Goal: Task Accomplishment & Management: Manage account settings

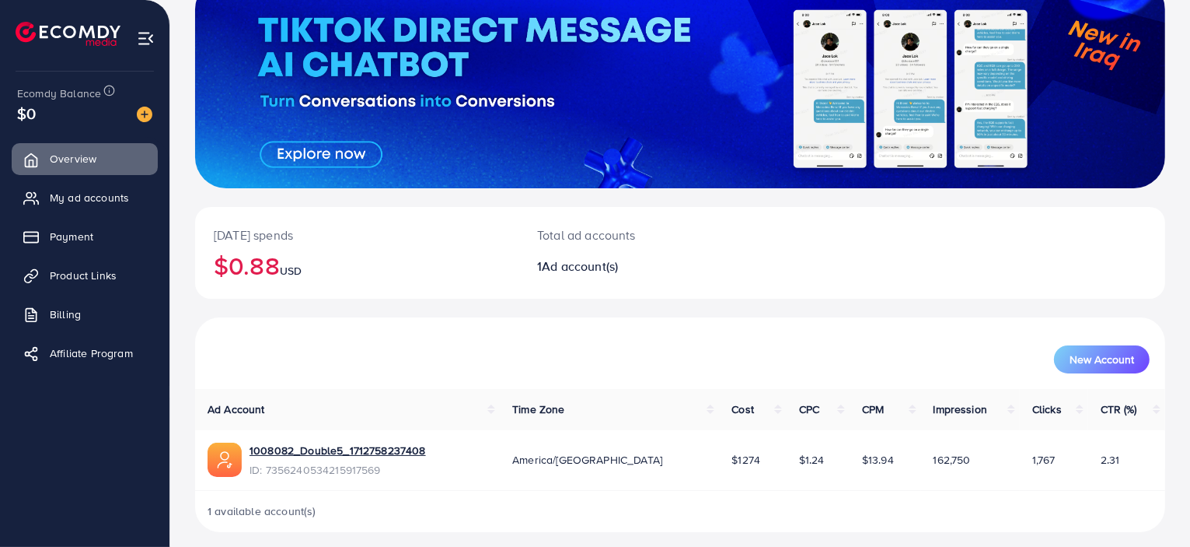
scroll to position [127, 0]
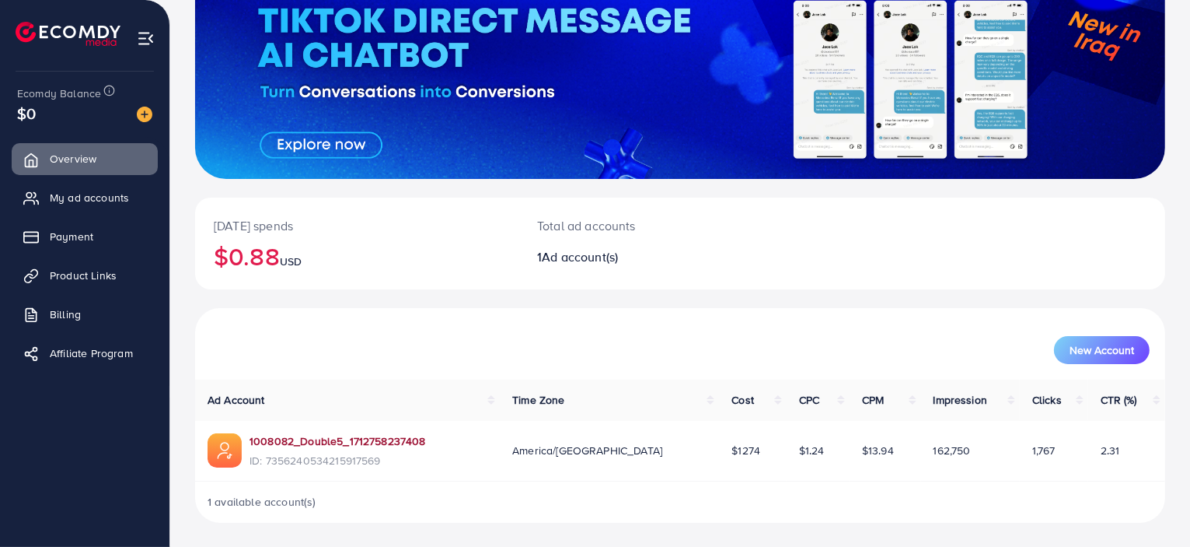
click at [368, 442] on link "1008082_Double5_1712758237408" at bounding box center [338, 441] width 176 height 16
click at [85, 211] on link "My ad accounts" at bounding box center [85, 197] width 146 height 31
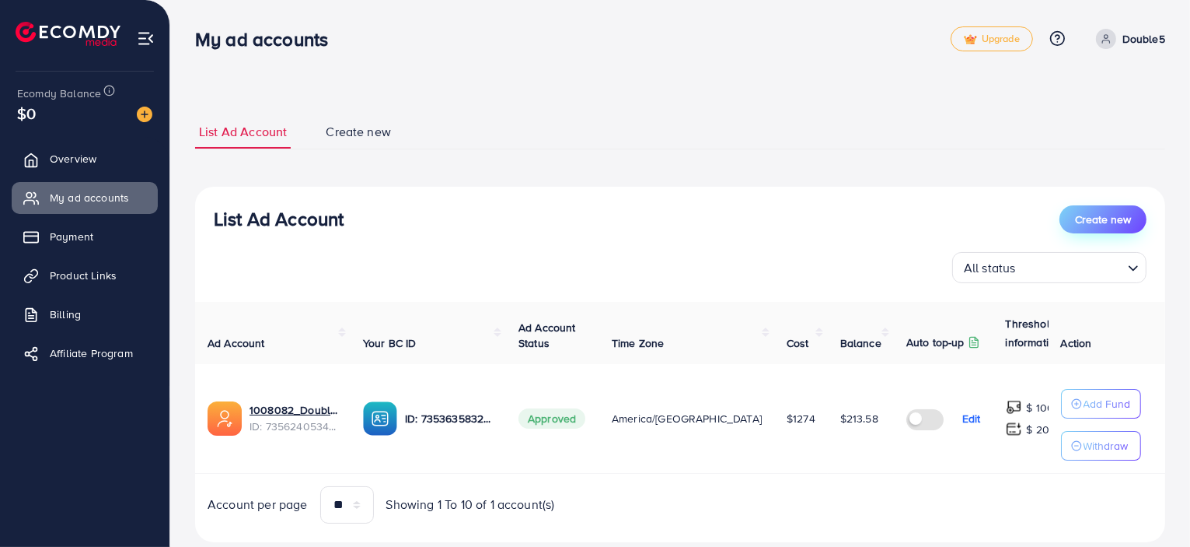
click at [1077, 227] on button "Create new" at bounding box center [1103, 219] width 87 height 28
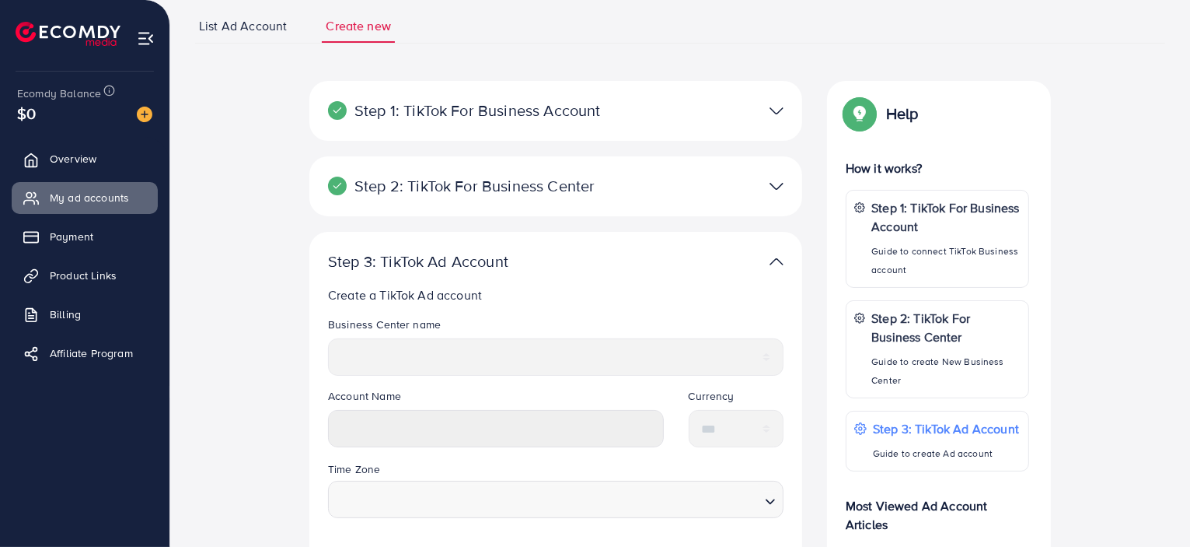
scroll to position [107, 0]
click at [768, 108] on div at bounding box center [716, 109] width 160 height 23
click at [774, 108] on img at bounding box center [777, 109] width 14 height 23
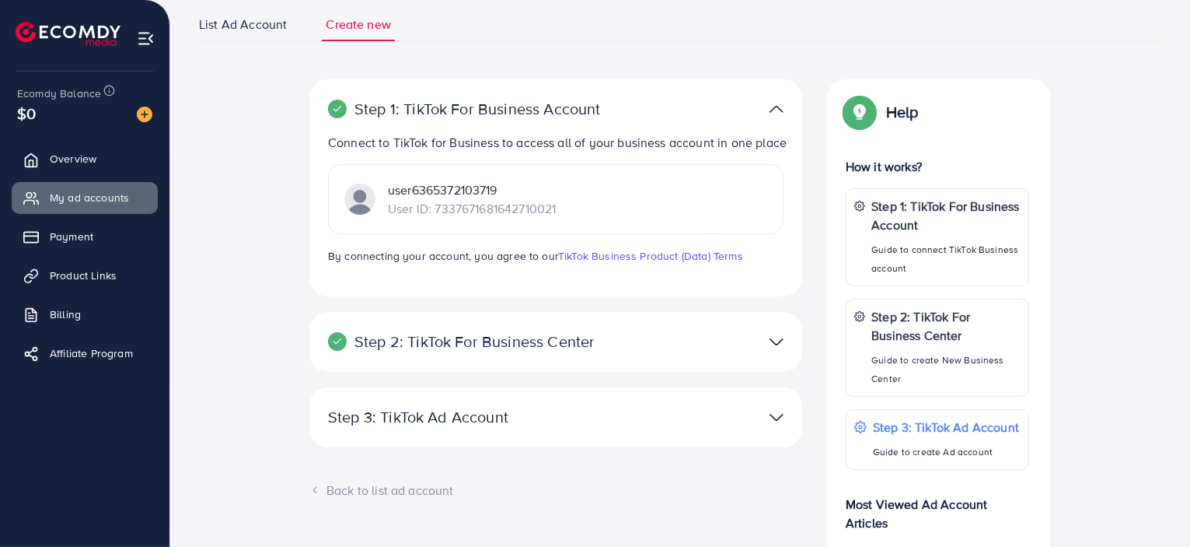
click at [774, 108] on img at bounding box center [777, 109] width 14 height 23
click at [774, 353] on img at bounding box center [777, 341] width 14 height 23
